Goal: Find specific page/section: Find specific page/section

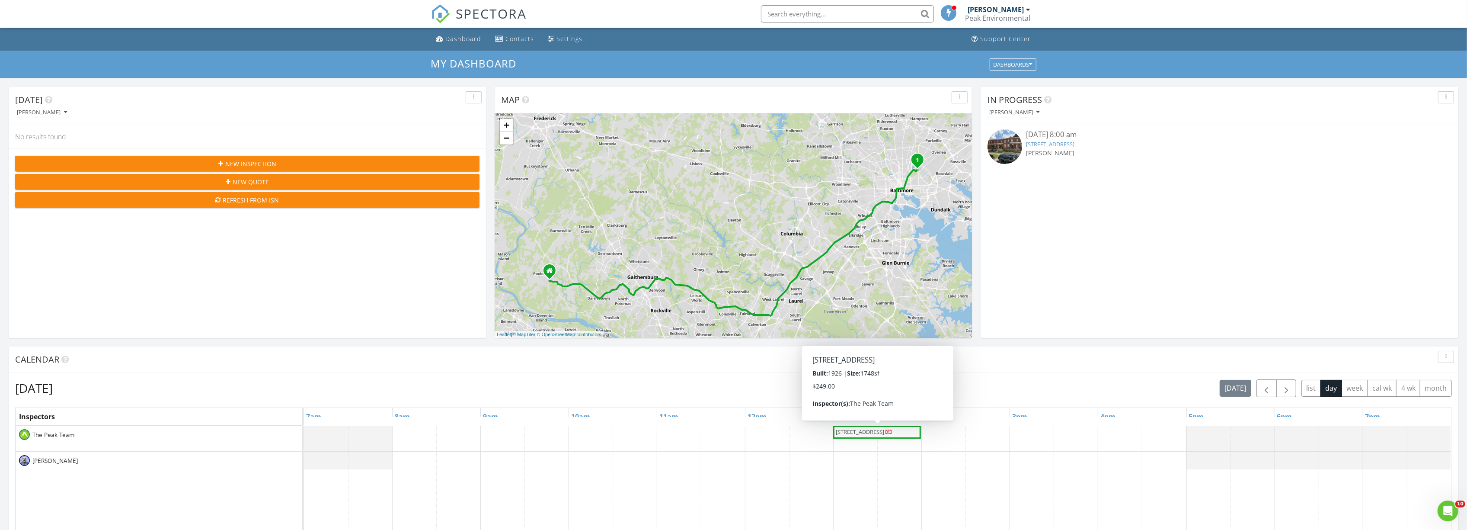
click at [893, 436] on span "3327 Richmond Ave, Baltimore 21213" at bounding box center [864, 432] width 58 height 9
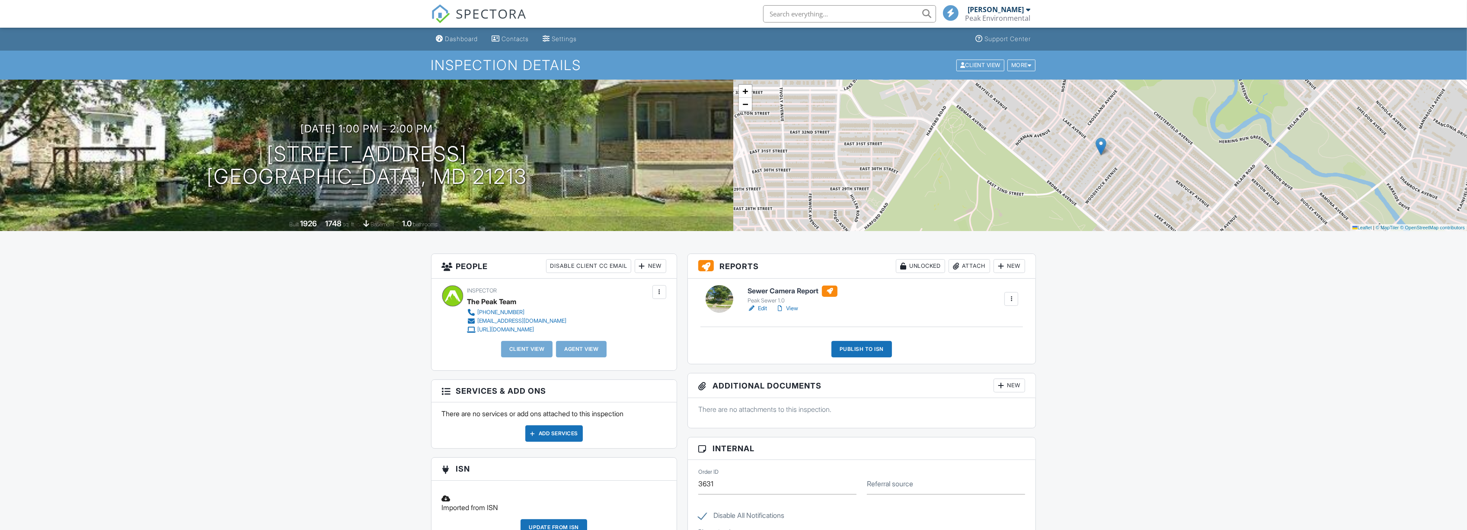
click at [763, 307] on link "Edit" at bounding box center [756, 308] width 19 height 9
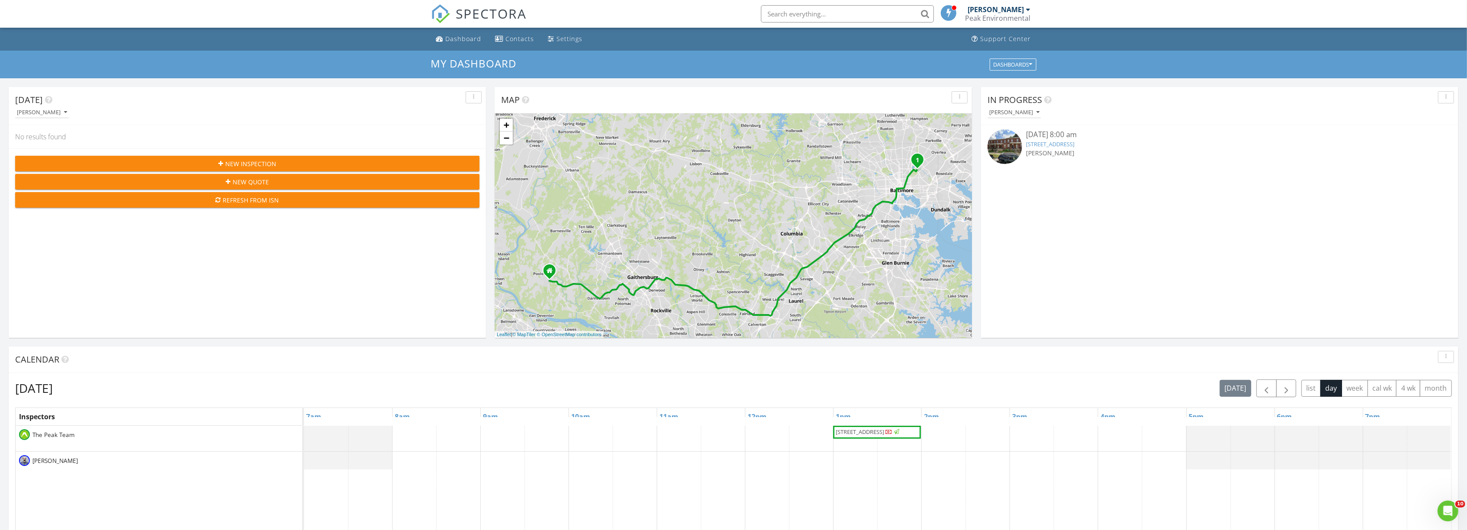
click at [799, 12] on input "text" at bounding box center [847, 13] width 173 height 17
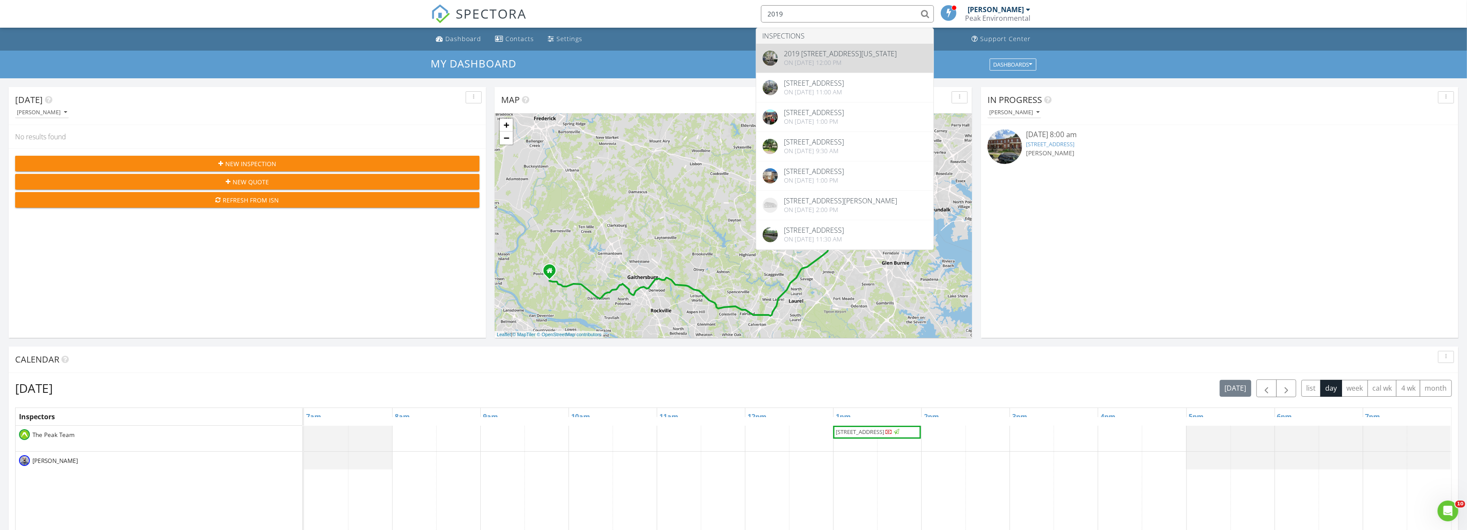
type input "2019"
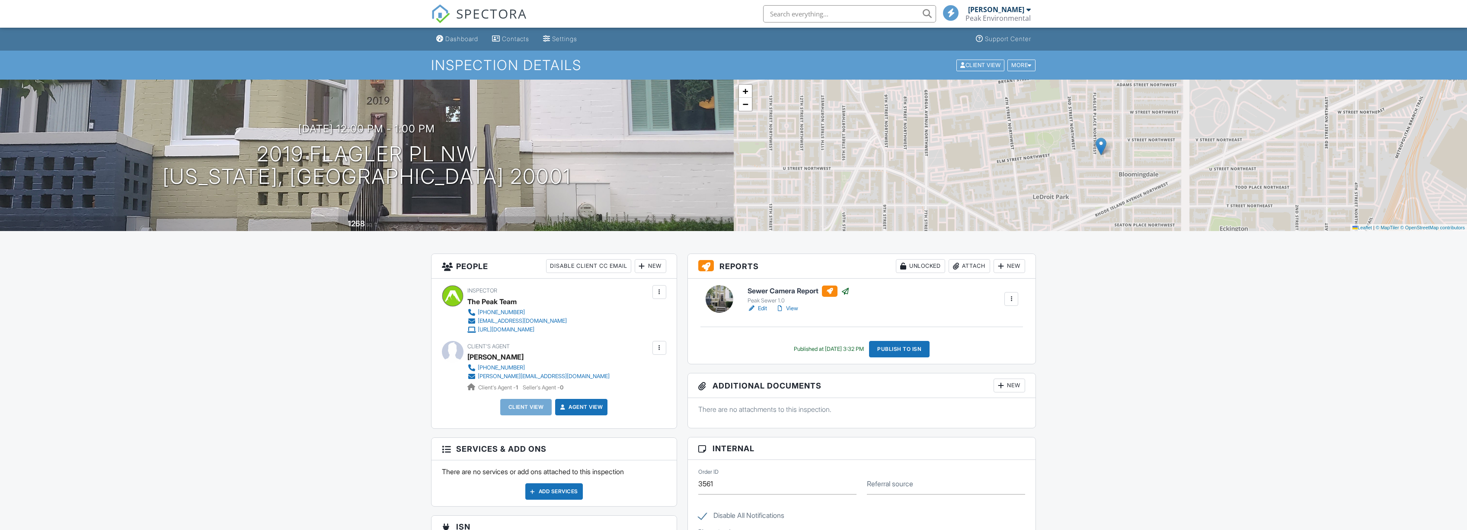
click at [794, 309] on link "View" at bounding box center [787, 308] width 22 height 9
click at [791, 310] on link "View" at bounding box center [787, 308] width 22 height 9
